Goal: Navigation & Orientation: Find specific page/section

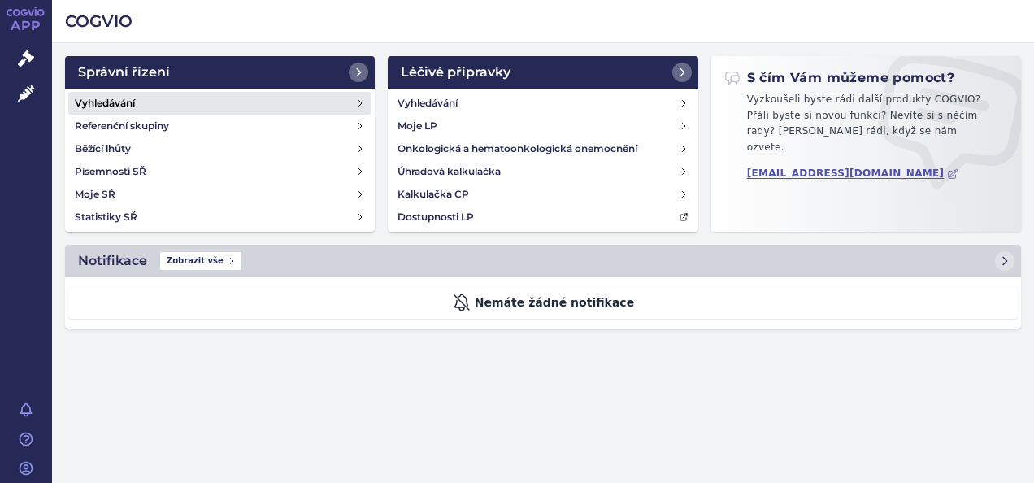
click at [130, 99] on h4 "Vyhledávání" at bounding box center [105, 103] width 60 height 16
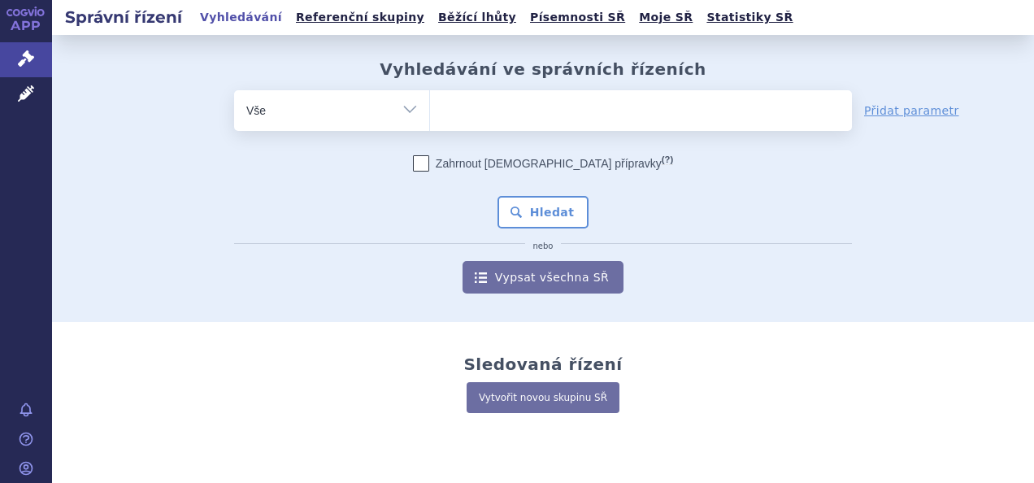
click at [442, 107] on input "search" at bounding box center [446, 108] width 9 height 20
